Goal: Task Accomplishment & Management: Manage account settings

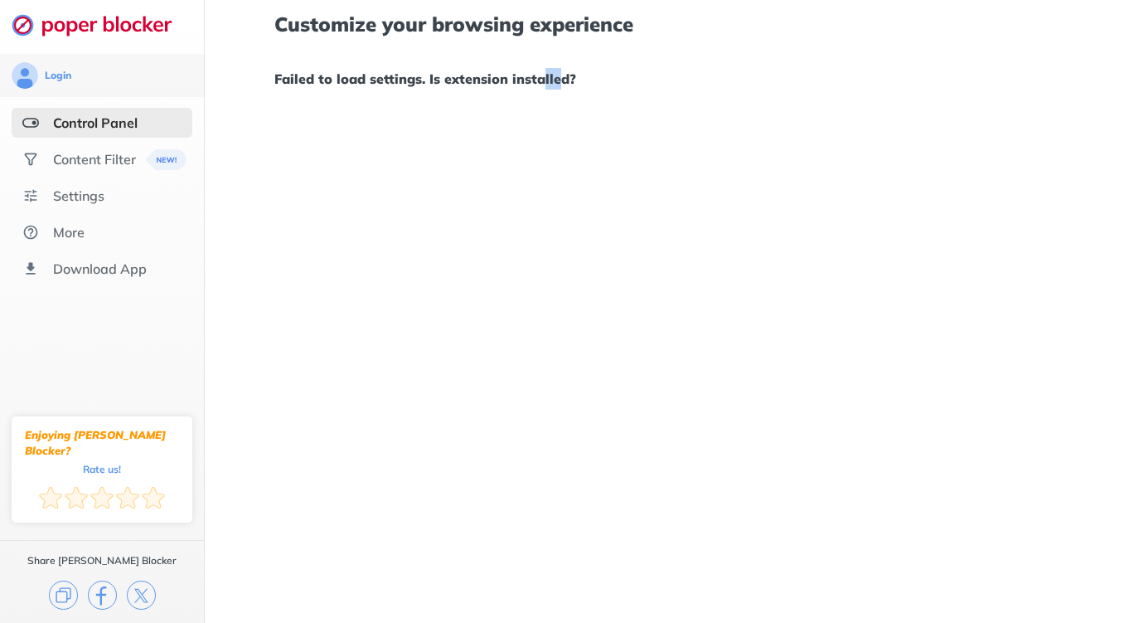
drag, startPoint x: 928, startPoint y: 138, endPoint x: 553, endPoint y: 114, distance: 375.5
click at [553, 114] on div "Customize your browsing experience Failed to load settings. Is extension instal…" at bounding box center [669, 311] width 929 height 623
